Goal: Information Seeking & Learning: Learn about a topic

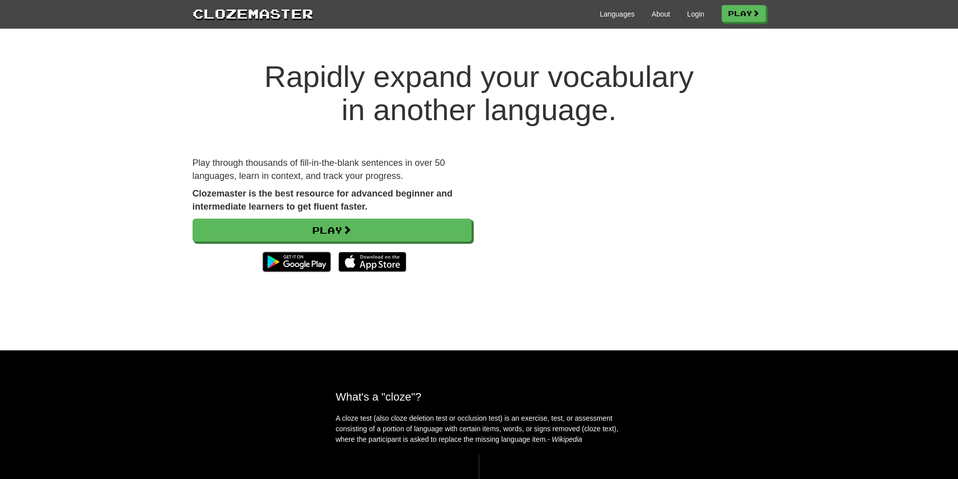
click at [398, 230] on link "Play" at bounding box center [332, 230] width 279 height 23
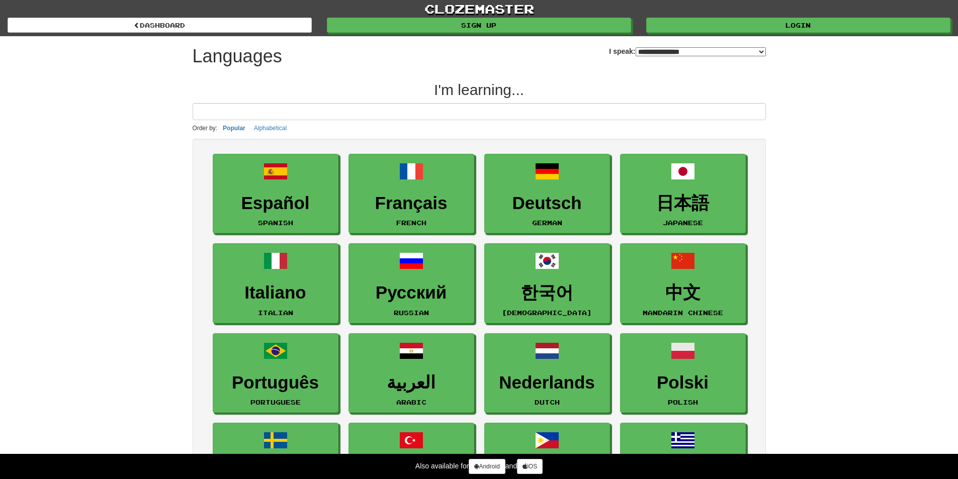
select select "*******"
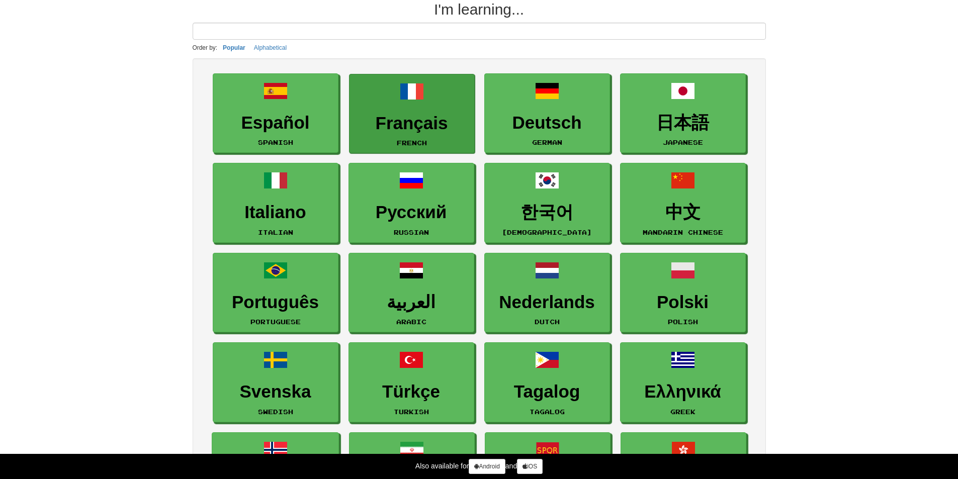
scroll to position [50, 0]
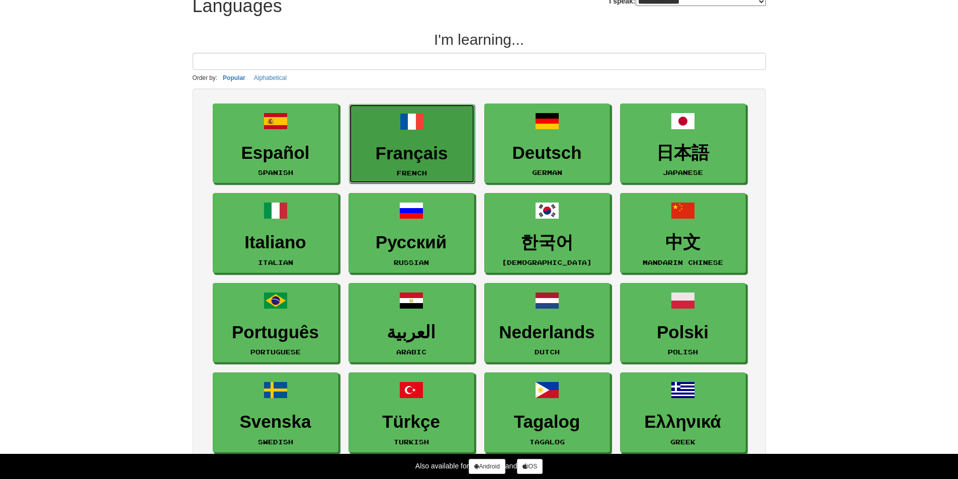
click at [405, 139] on link "Français French" at bounding box center [412, 144] width 126 height 80
